Goal: Task Accomplishment & Management: Complete application form

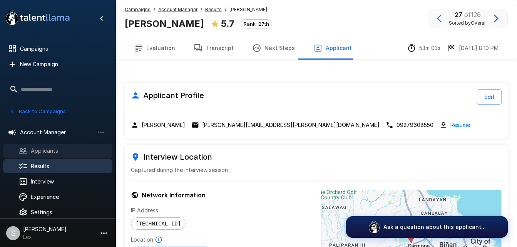
click at [40, 148] on span "Applicants" at bounding box center [68, 151] width 75 height 8
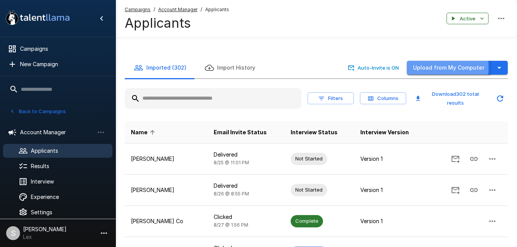
click at [424, 61] on button "Upload from My Computer" at bounding box center [449, 68] width 84 height 14
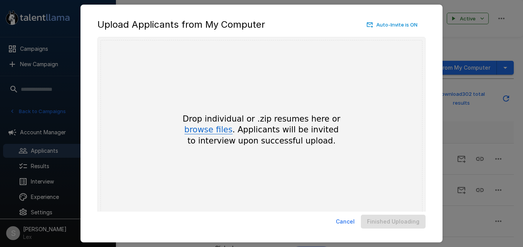
click at [193, 127] on button "browse files" at bounding box center [208, 130] width 48 height 8
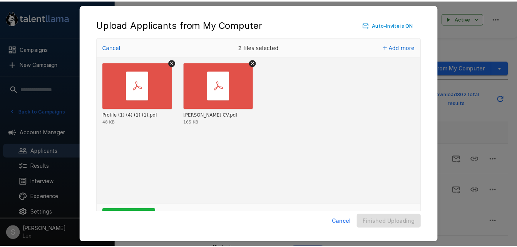
scroll to position [25, 0]
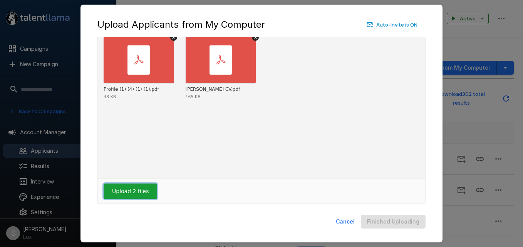
click at [125, 185] on button "Upload 2 files" at bounding box center [130, 191] width 53 height 15
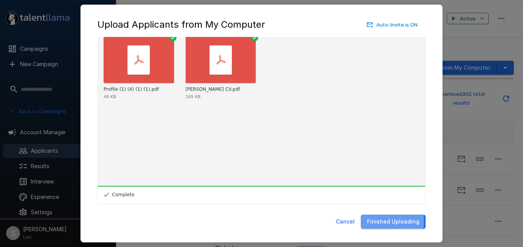
click at [379, 221] on button "Finished Uploading" at bounding box center [393, 222] width 65 height 14
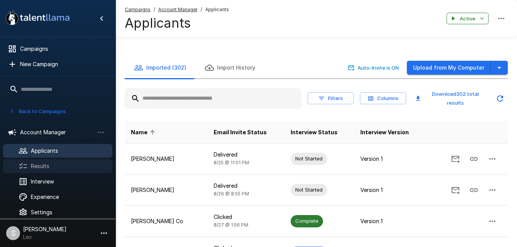
click at [41, 164] on span "Results" at bounding box center [68, 166] width 75 height 8
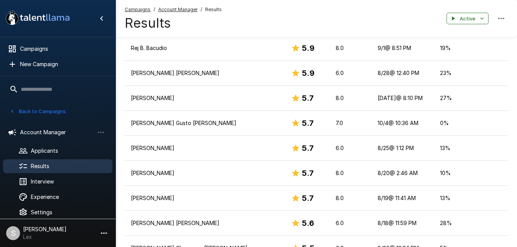
scroll to position [770, 0]
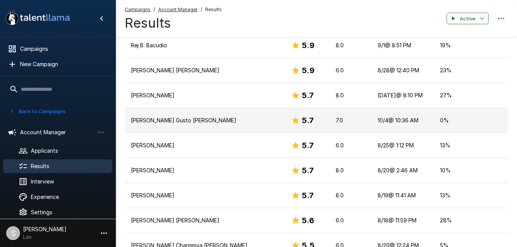
click at [193, 117] on p "[PERSON_NAME] Gusto [PERSON_NAME]" at bounding box center [205, 121] width 148 height 8
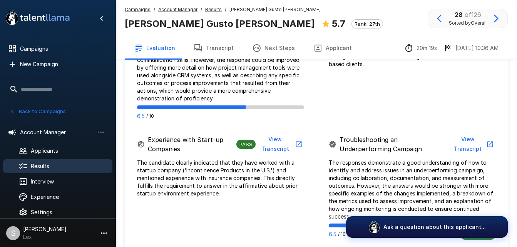
scroll to position [583, 0]
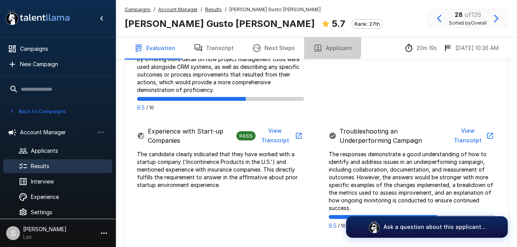
click at [323, 47] on button "Applicant" at bounding box center [332, 48] width 57 height 22
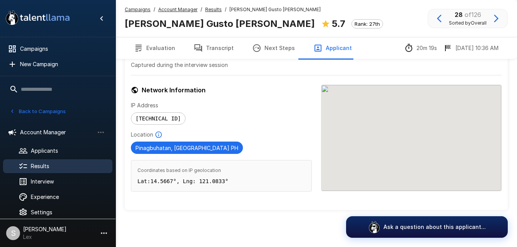
scroll to position [88, 0]
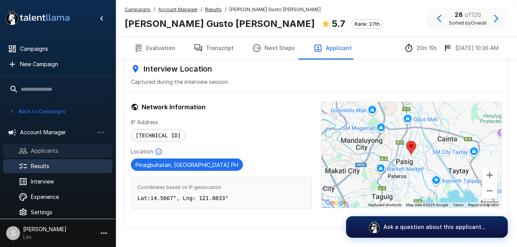
click at [58, 147] on span "Applicants" at bounding box center [68, 151] width 75 height 8
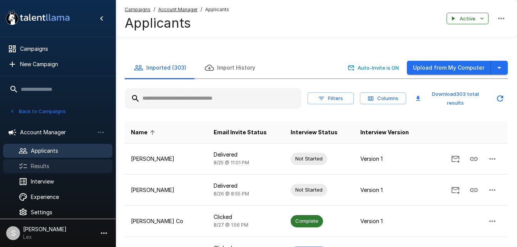
click at [70, 162] on div "Results" at bounding box center [57, 166] width 109 height 14
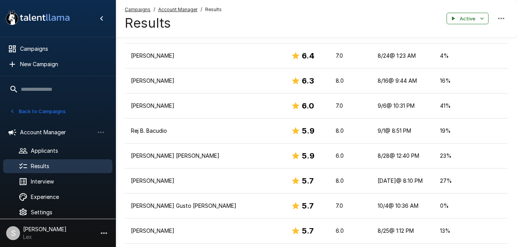
scroll to position [699, 0]
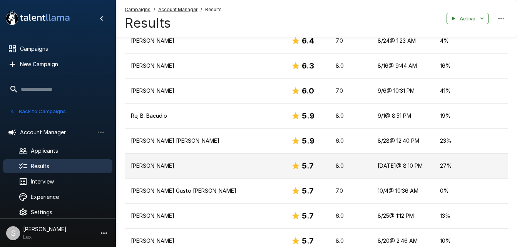
click at [159, 162] on p "[PERSON_NAME]" at bounding box center [205, 166] width 148 height 8
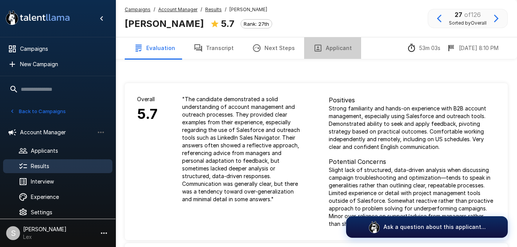
click at [327, 45] on button "Applicant" at bounding box center [332, 48] width 57 height 22
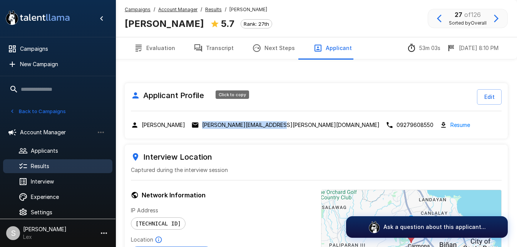
drag, startPoint x: 273, startPoint y: 107, endPoint x: 202, endPoint y: 110, distance: 71.3
click at [202, 120] on div "[PERSON_NAME] [PERSON_NAME][EMAIL_ADDRESS][PERSON_NAME][DOMAIN_NAME] 0927960855…" at bounding box center [316, 124] width 371 height 9
drag, startPoint x: 202, startPoint y: 110, endPoint x: 218, endPoint y: 106, distance: 16.2
copy p "[PERSON_NAME][EMAIL_ADDRESS][PERSON_NAME][DOMAIN_NAME]"
click at [44, 164] on span "Results" at bounding box center [68, 166] width 75 height 8
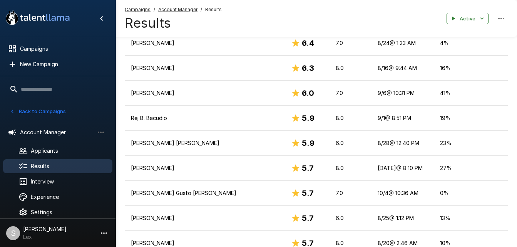
scroll to position [704, 0]
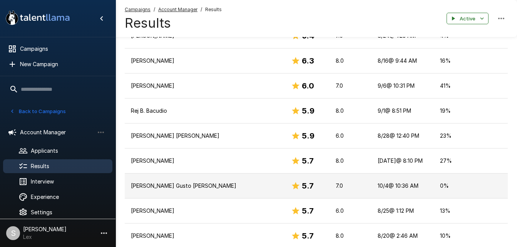
click at [181, 182] on p "[PERSON_NAME] Gusto [PERSON_NAME]" at bounding box center [205, 186] width 148 height 8
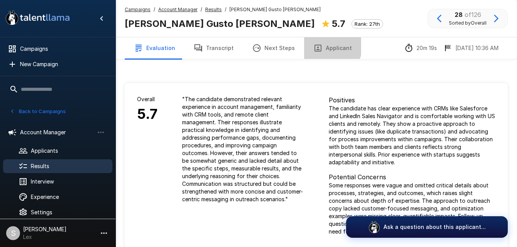
click at [316, 45] on icon "button" at bounding box center [317, 47] width 9 height 9
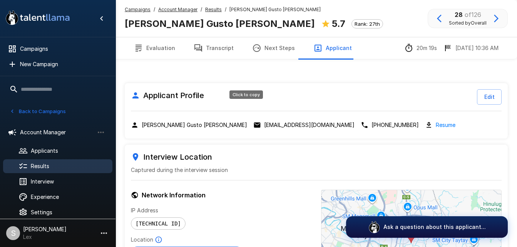
click at [268, 121] on p "[EMAIL_ADDRESS][DOMAIN_NAME]" at bounding box center [309, 125] width 90 height 8
click at [38, 171] on div "Results" at bounding box center [57, 166] width 109 height 14
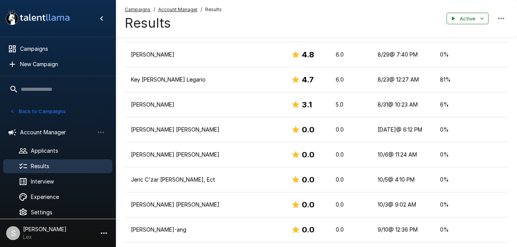
scroll to position [1146, 0]
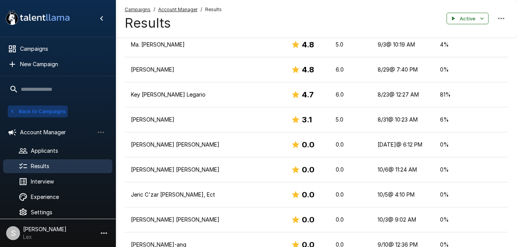
click at [48, 111] on button "Back to Campaigns" at bounding box center [38, 111] width 60 height 12
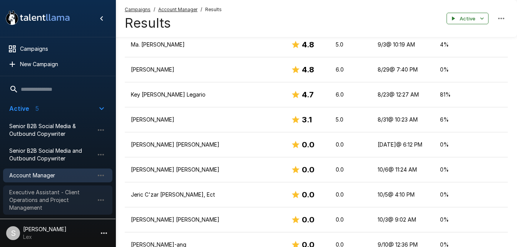
click at [49, 195] on span "Executive Assistant - Client Operations and Project Management" at bounding box center [51, 200] width 85 height 23
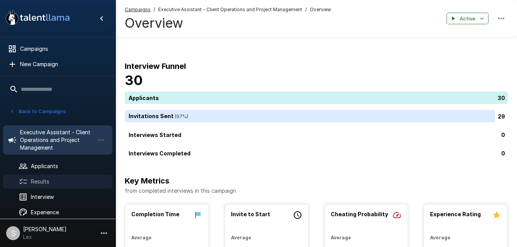
click at [43, 182] on span "Results" at bounding box center [68, 182] width 75 height 8
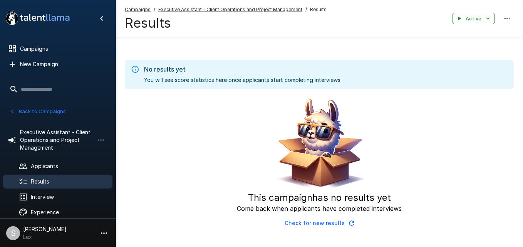
click at [428, 125] on div "This campaign has no results yet Come back when applicants have completed inter…" at bounding box center [319, 162] width 389 height 135
click at [51, 166] on span "Applicants" at bounding box center [68, 166] width 75 height 8
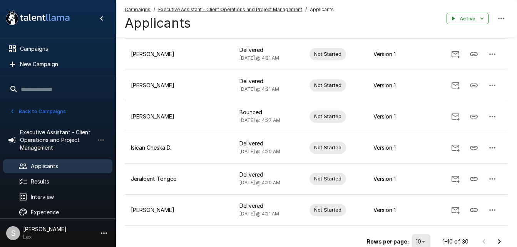
scroll to position [242, 0]
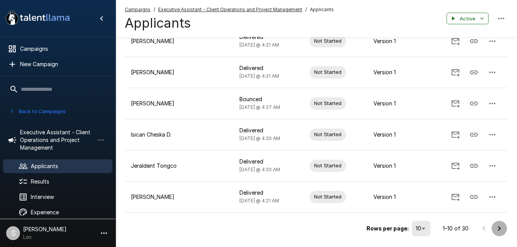
click at [499, 226] on icon "Go to next page" at bounding box center [499, 228] width 3 height 5
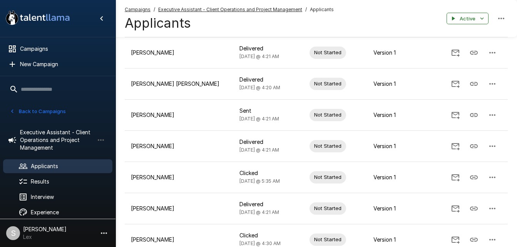
scroll to position [229, 0]
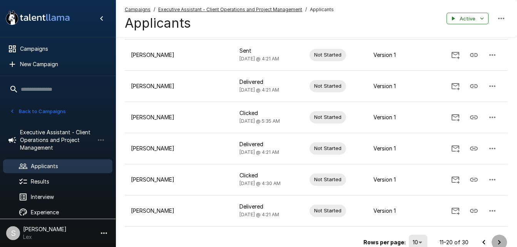
click at [499, 238] on icon "Go to next page" at bounding box center [499, 242] width 9 height 9
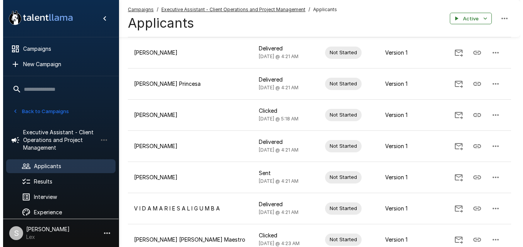
scroll to position [0, 0]
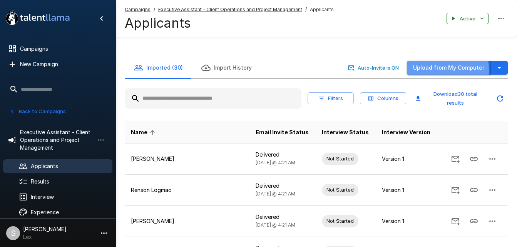
click at [430, 61] on button "Upload from My Computer" at bounding box center [449, 68] width 84 height 14
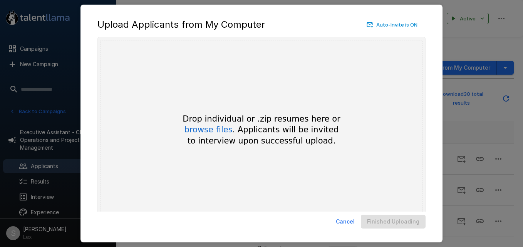
click at [216, 132] on button "browse files" at bounding box center [208, 130] width 48 height 8
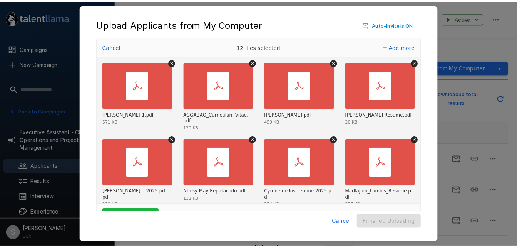
scroll to position [25, 0]
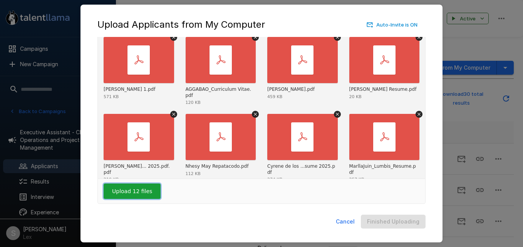
click at [130, 189] on button "Upload 12 files" at bounding box center [132, 191] width 57 height 15
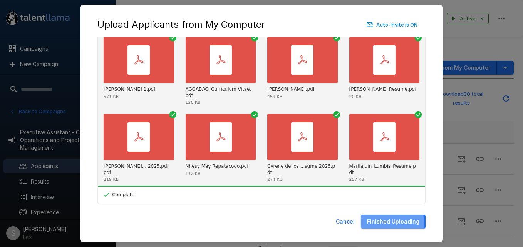
click at [378, 223] on button "Finished Uploading" at bounding box center [393, 222] width 65 height 14
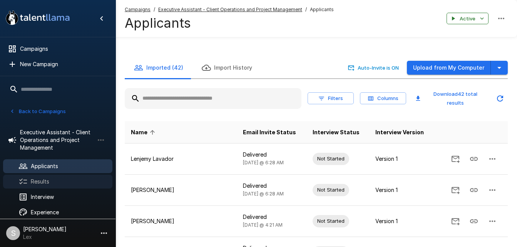
click at [38, 179] on span "Results" at bounding box center [68, 182] width 75 height 8
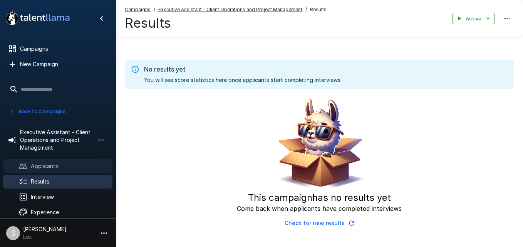
click at [55, 169] on span "Applicants" at bounding box center [68, 166] width 75 height 8
